Goal: Navigation & Orientation: Find specific page/section

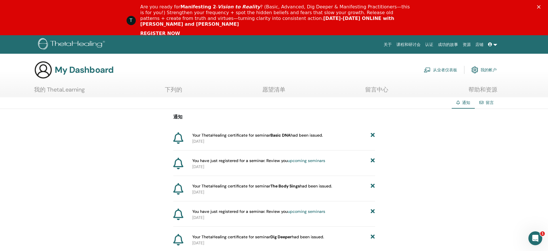
click at [278, 135] on b "Basic DNA" at bounding box center [281, 134] width 20 height 5
click at [167, 86] on link "下列的" at bounding box center [173, 91] width 17 height 11
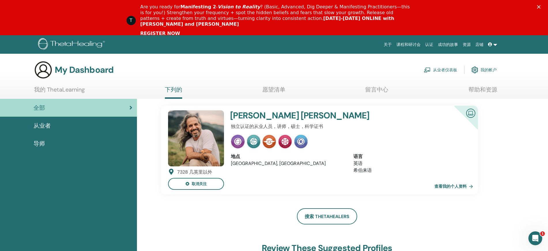
click at [60, 140] on div "导师" at bounding box center [69, 143] width 128 height 9
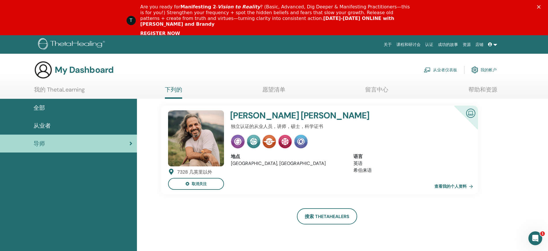
click at [64, 129] on div "从业者" at bounding box center [69, 125] width 128 height 9
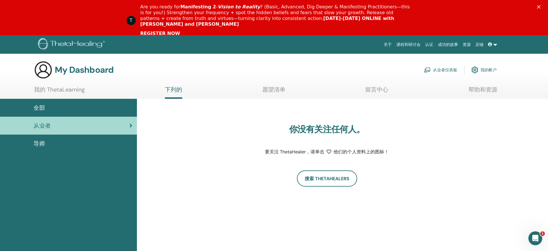
click at [48, 111] on div "全部" at bounding box center [69, 107] width 128 height 9
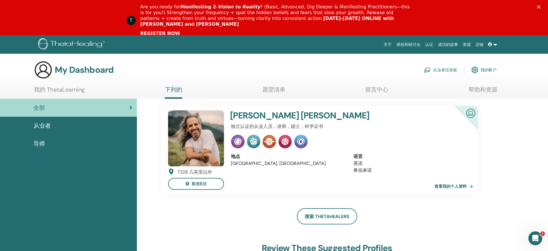
click at [486, 68] on link "我的帐户" at bounding box center [484, 69] width 25 height 13
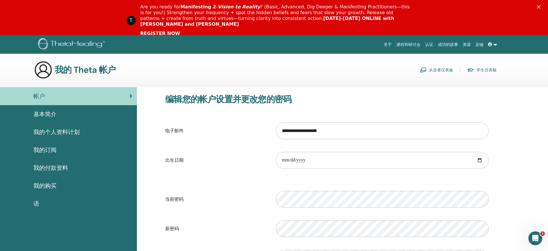
click at [67, 164] on span "我的付款资料" at bounding box center [50, 167] width 35 height 9
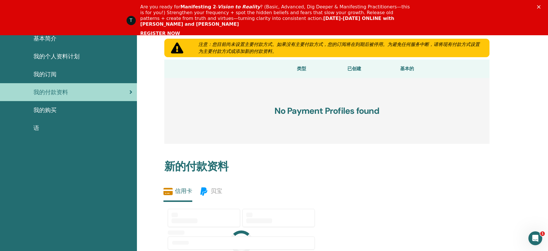
scroll to position [85, 0]
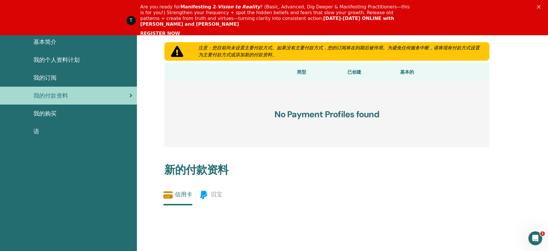
click at [54, 112] on span "我的购买" at bounding box center [44, 113] width 23 height 9
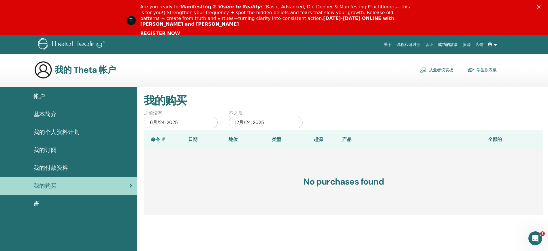
click at [60, 129] on span "我的个人资料计划" at bounding box center [56, 132] width 46 height 9
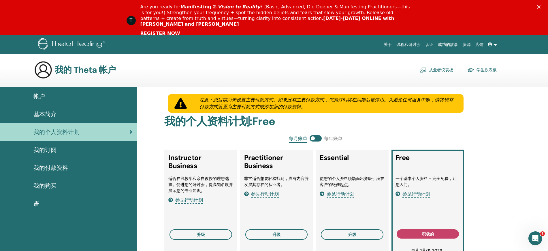
click at [481, 48] on link "店铺" at bounding box center [479, 44] width 13 height 11
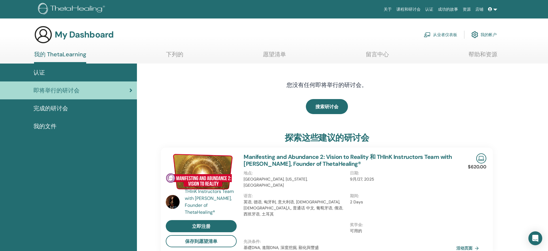
click at [63, 112] on link "完成的研讨会" at bounding box center [68, 108] width 137 height 18
